Goal: Find contact information: Find contact information

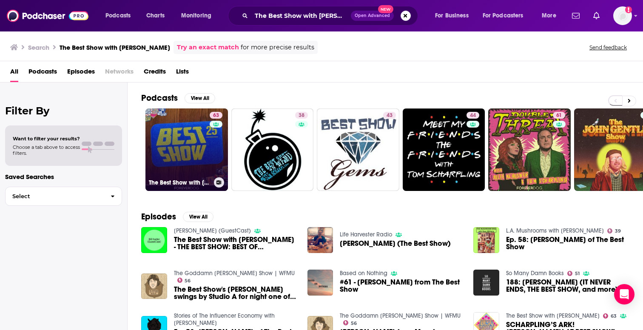
click at [205, 167] on link "63 The Best Show with [PERSON_NAME]" at bounding box center [186, 149] width 83 height 83
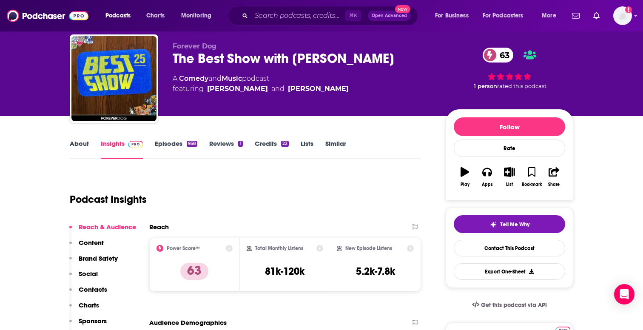
click at [94, 285] on button "Social" at bounding box center [83, 278] width 28 height 16
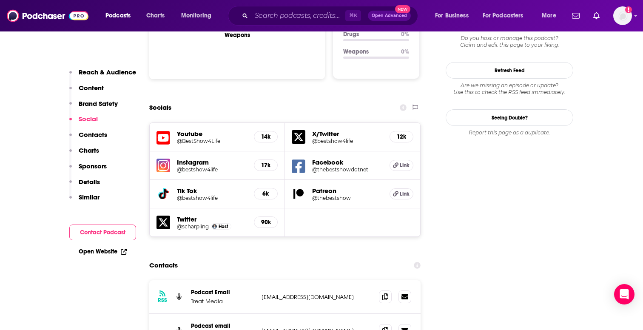
scroll to position [932, 0]
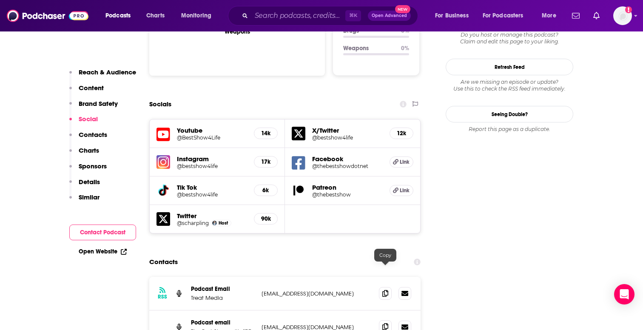
click at [386, 323] on icon at bounding box center [385, 326] width 6 height 7
click at [289, 16] on input "Search podcasts, credits, & more..." at bounding box center [298, 16] width 94 height 14
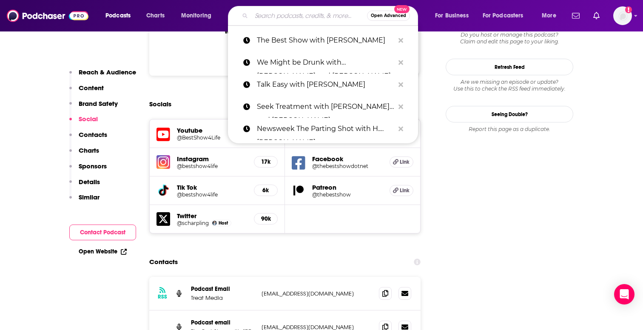
paste input "[PERSON_NAME] Show"
type input "[PERSON_NAME] Show"
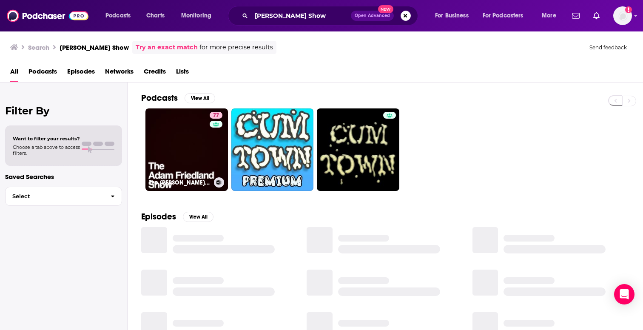
click at [199, 134] on link "77 The [PERSON_NAME] Show Podcast" at bounding box center [186, 149] width 83 height 83
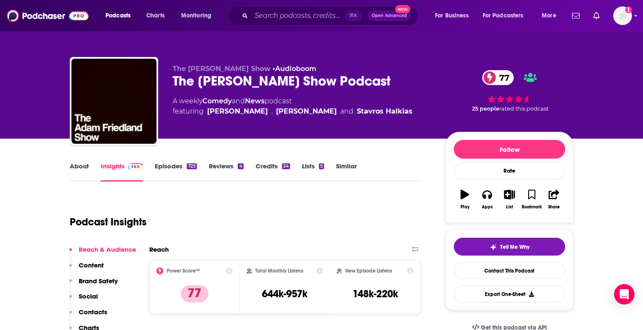
click at [89, 313] on p "Contacts" at bounding box center [93, 312] width 28 height 8
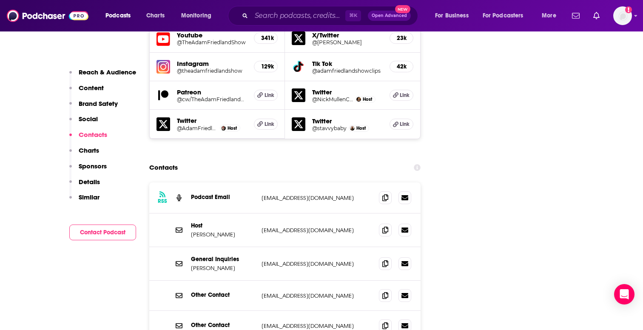
scroll to position [1011, 0]
click at [385, 223] on span at bounding box center [385, 229] width 13 height 13
click at [386, 194] on icon at bounding box center [385, 197] width 6 height 7
click at [273, 12] on input "Search podcasts, credits, & more..." at bounding box center [298, 16] width 94 height 14
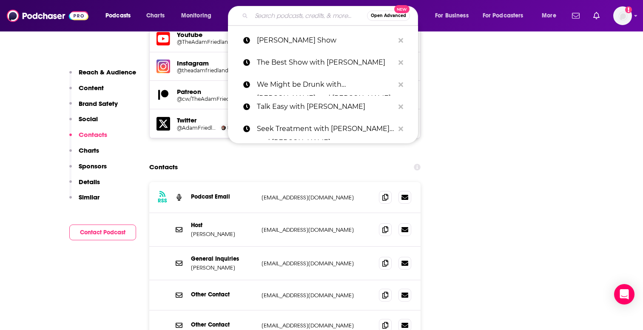
paste input "Nardqaur: The Human Serviette"
type input "Nardqaur: The Human Serviette"
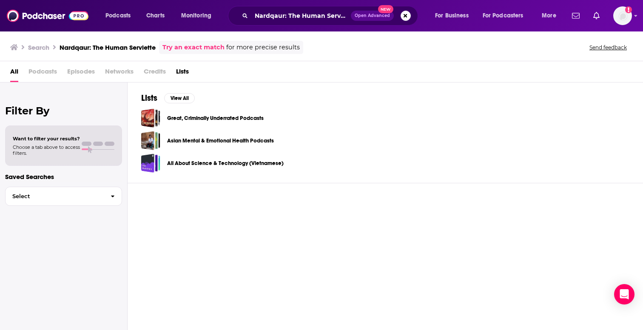
click at [48, 71] on span "Podcasts" at bounding box center [42, 73] width 28 height 17
click at [340, 15] on input "Nardqaur: The Human Serviette" at bounding box center [301, 16] width 100 height 14
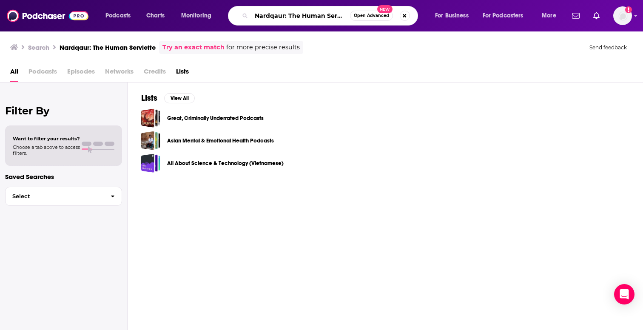
click at [340, 15] on input "Nardqaur: The Human Serviette" at bounding box center [300, 16] width 99 height 14
paste input "Recess Therapy"
type input "Recess Therapy"
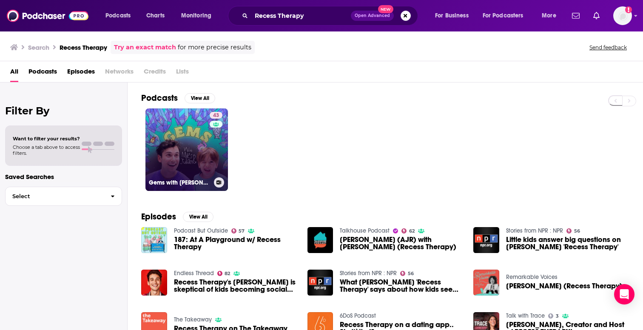
click at [196, 130] on link "43 Gems with [PERSON_NAME] and [PERSON_NAME]" at bounding box center [186, 149] width 83 height 83
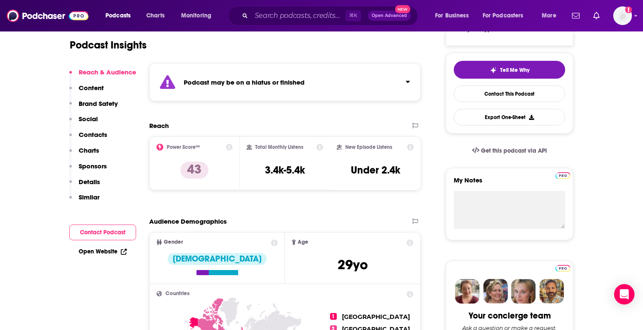
scroll to position [194, 0]
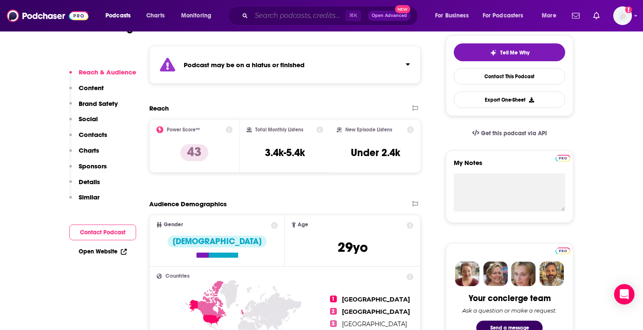
click at [296, 17] on input "Search podcasts, credits, & more..." at bounding box center [298, 16] width 94 height 14
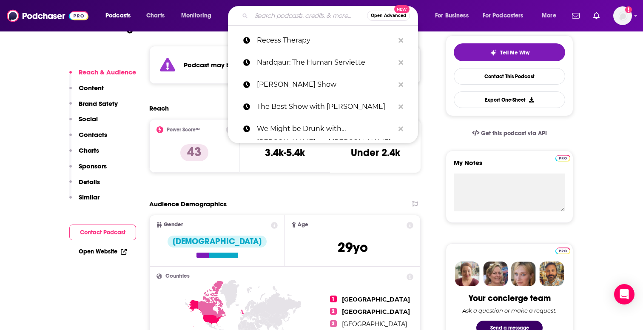
paste input "Street Hearts"
type input "Street Hearts"
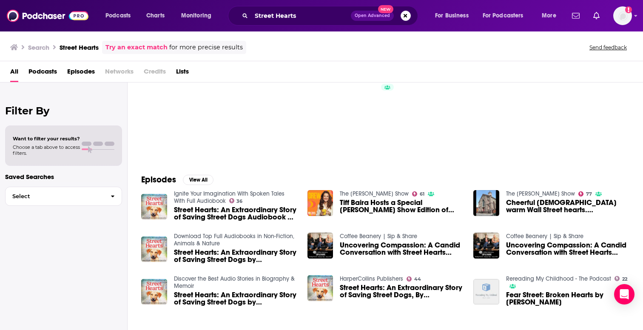
scroll to position [126, 0]
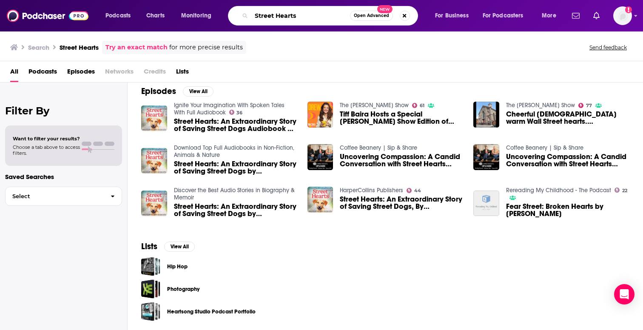
click at [253, 11] on input "Street Hearts" at bounding box center [300, 16] width 99 height 14
paste input "[PERSON_NAME] and [PERSON_NAME] [PERSON_NAME] What's Our Podcast?"
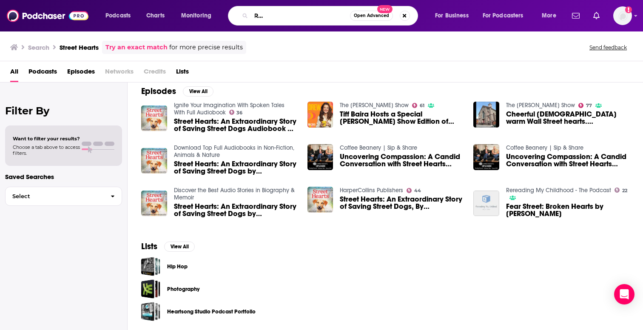
type input "[PERSON_NAME] and [PERSON_NAME] [PERSON_NAME] What's Our Podcast?"
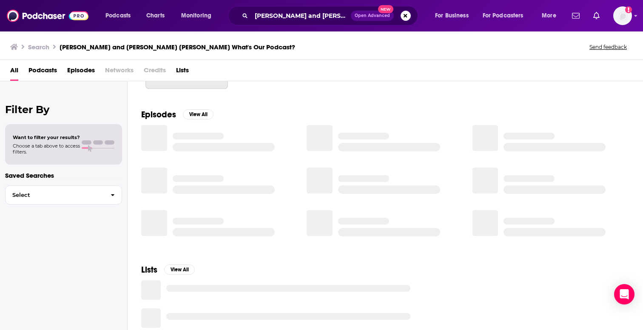
scroll to position [126, 0]
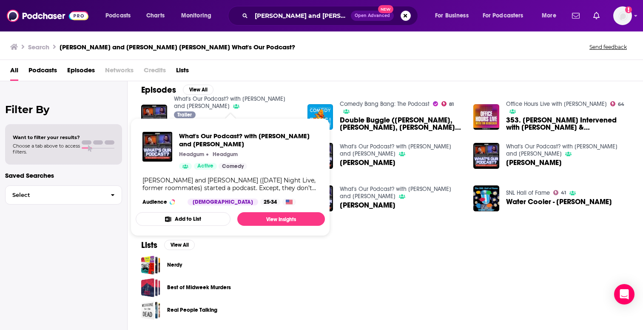
click at [270, 99] on link "What's Our Podcast? with [PERSON_NAME] and [PERSON_NAME]" at bounding box center [229, 102] width 111 height 14
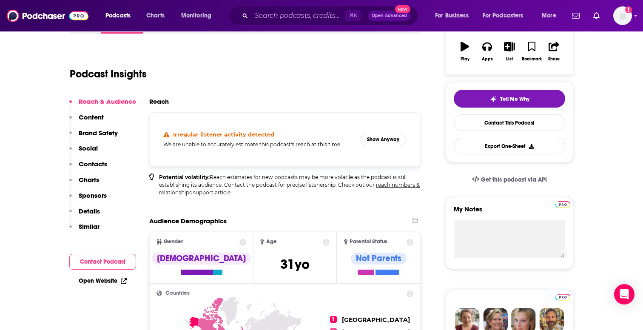
scroll to position [183, 0]
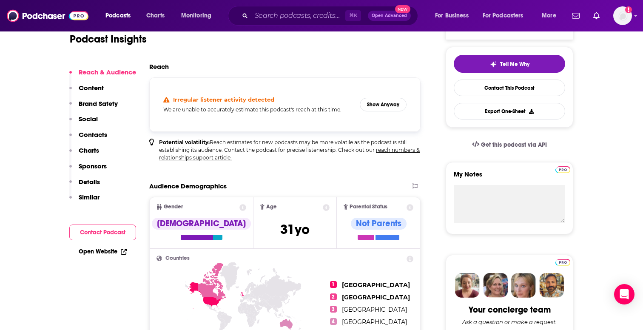
click at [93, 146] on button "Contacts" at bounding box center [88, 139] width 38 height 16
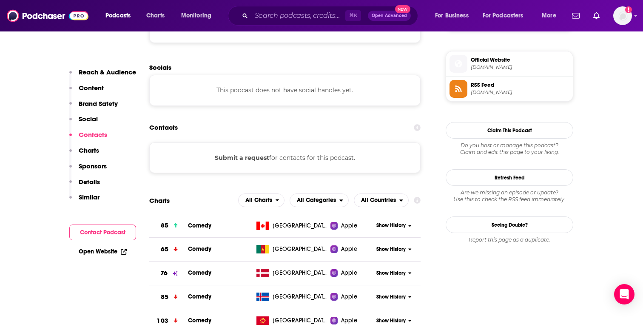
scroll to position [673, 0]
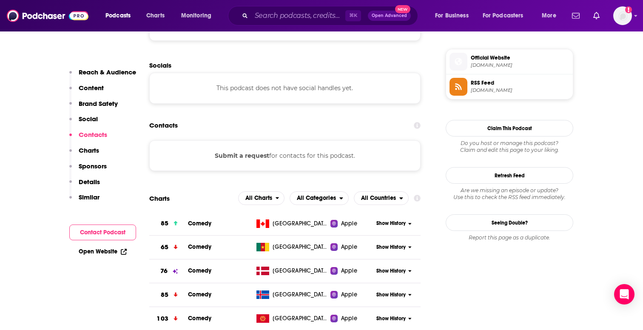
click at [257, 122] on div "Contacts" at bounding box center [284, 125] width 271 height 16
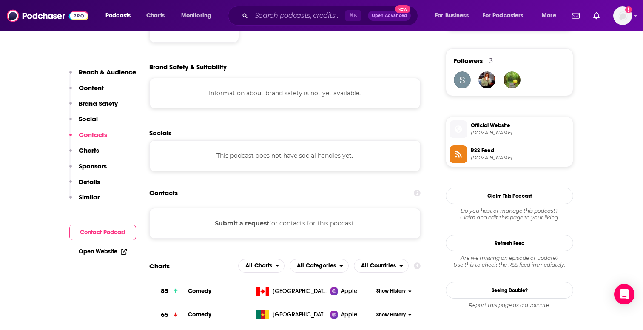
scroll to position [503, 0]
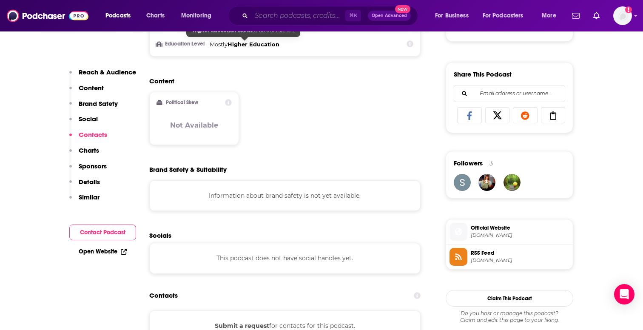
click at [256, 13] on input "Search podcasts, credits, & more..." at bounding box center [298, 16] width 94 height 14
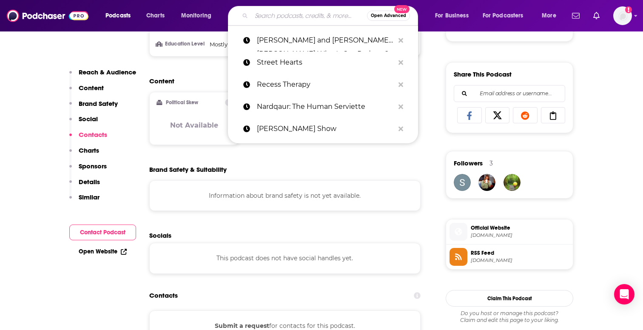
paste input "SVENGOOLIE / Chicago Public Access ([URL][DOMAIN_NAME])"
type input "SVENGOOLIE / Chicago Public Access ([URL][DOMAIN_NAME])"
